Goal: Information Seeking & Learning: Learn about a topic

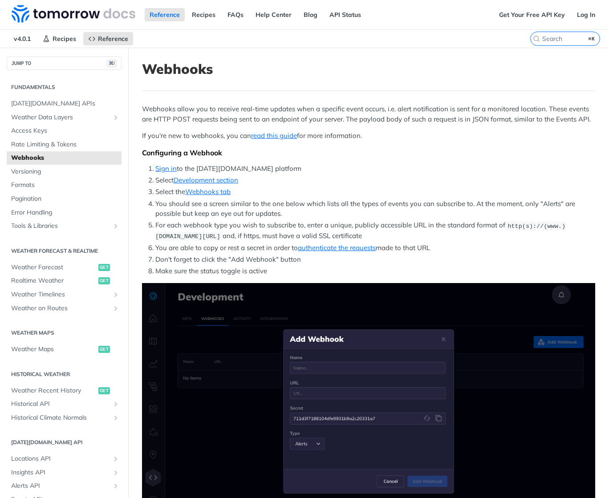
scroll to position [0, 0]
click at [154, 17] on link "Reference" at bounding box center [165, 14] width 40 height 13
